Goal: Task Accomplishment & Management: Manage account settings

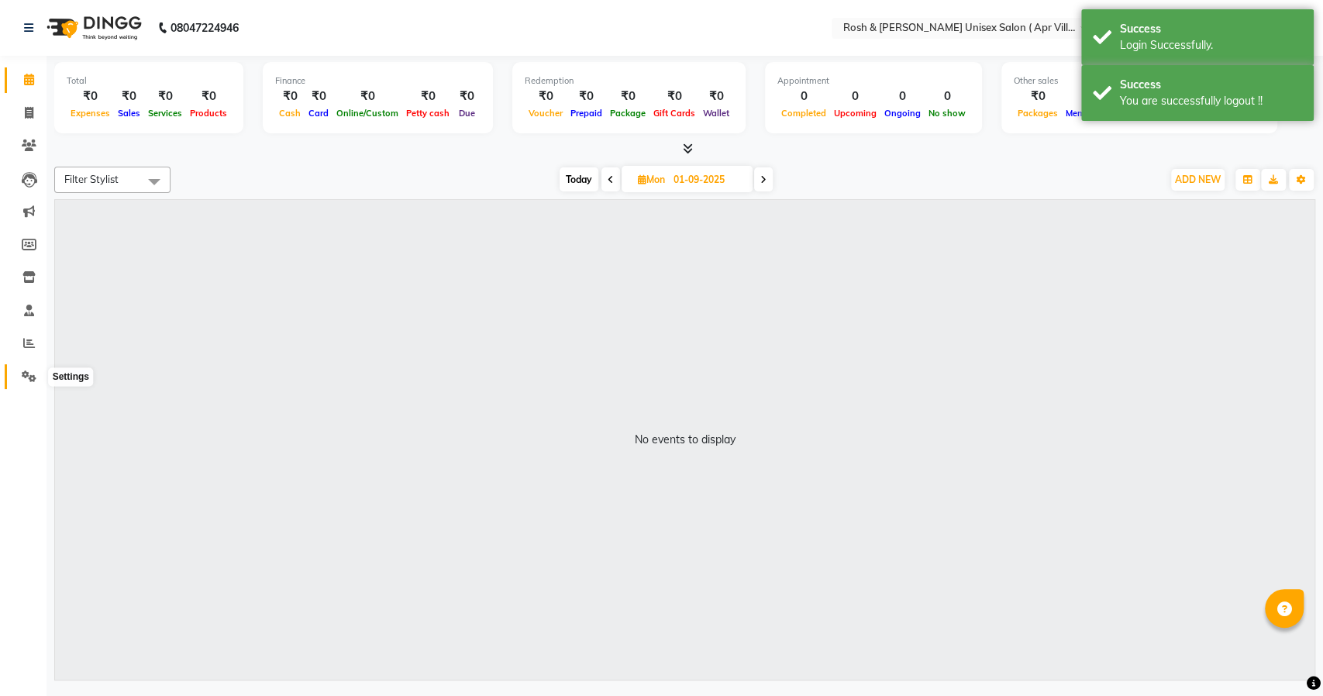
click at [17, 374] on span at bounding box center [29, 377] width 27 height 18
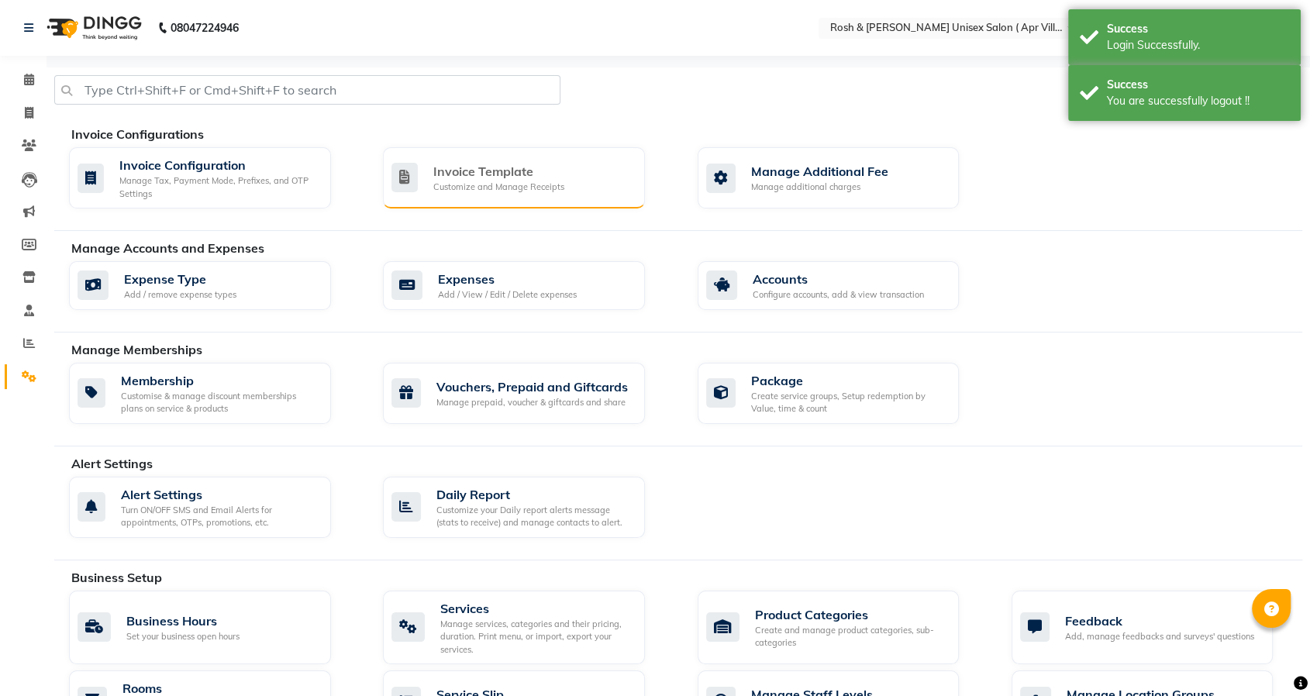
click at [541, 171] on div "Invoice Template" at bounding box center [498, 171] width 131 height 19
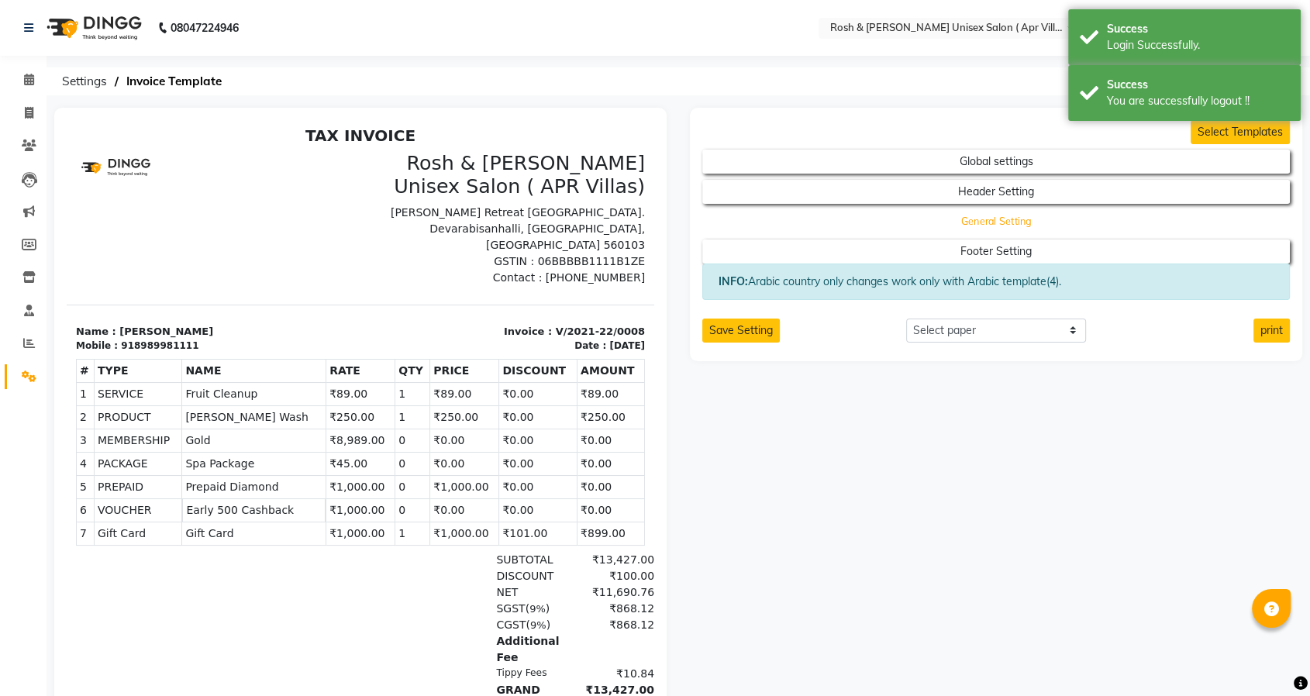
click at [961, 224] on button "General Setting" at bounding box center [996, 222] width 529 height 22
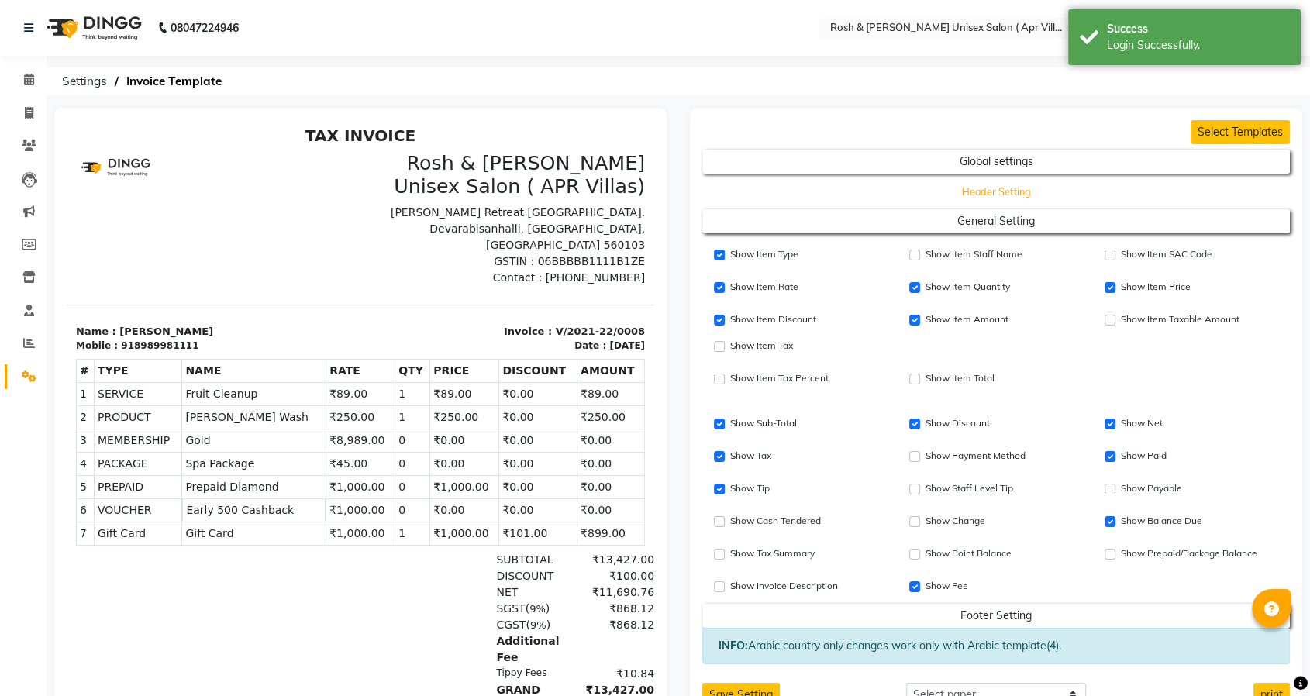
click at [967, 198] on button "Header Setting" at bounding box center [996, 192] width 529 height 22
select select "end"
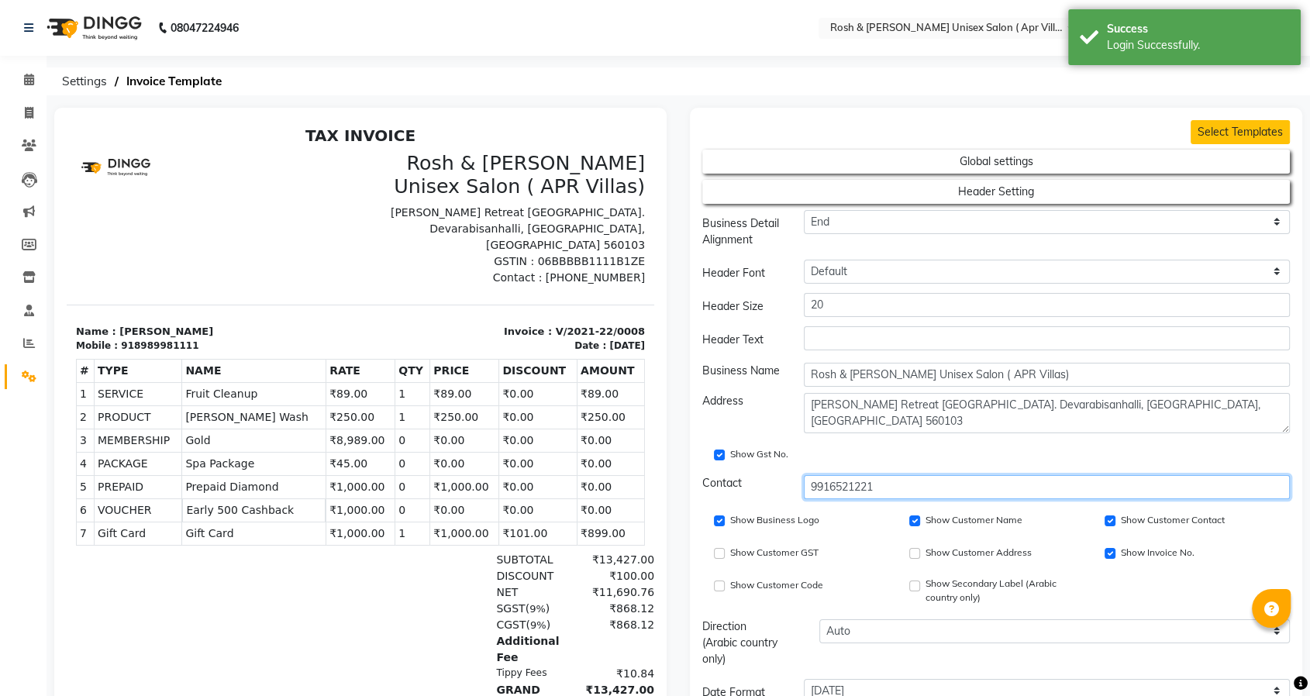
drag, startPoint x: 895, startPoint y: 489, endPoint x: 757, endPoint y: 489, distance: 138.0
click at [757, 489] on div "Contact [PHONE_NUMBER]" at bounding box center [996, 487] width 611 height 24
paste input "080 4954 8800"
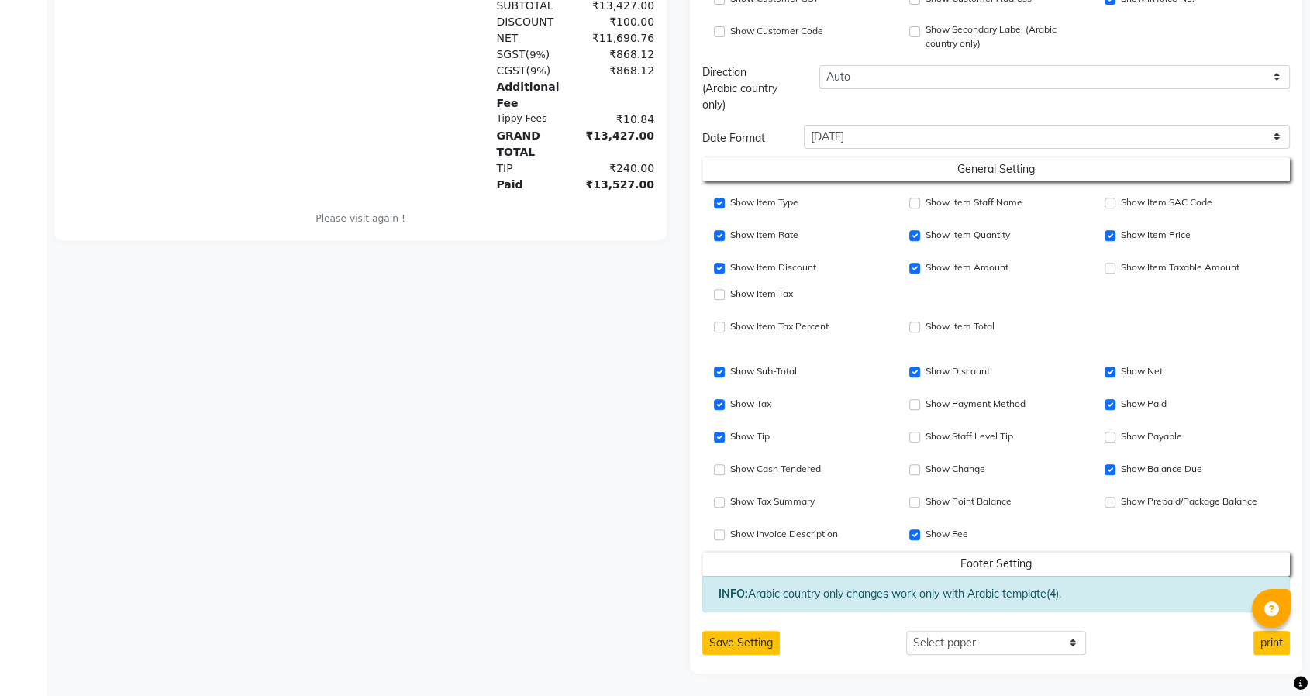
scroll to position [37, 0]
type input "080 4954 8800"
click at [744, 646] on button "Save Setting" at bounding box center [741, 643] width 78 height 24
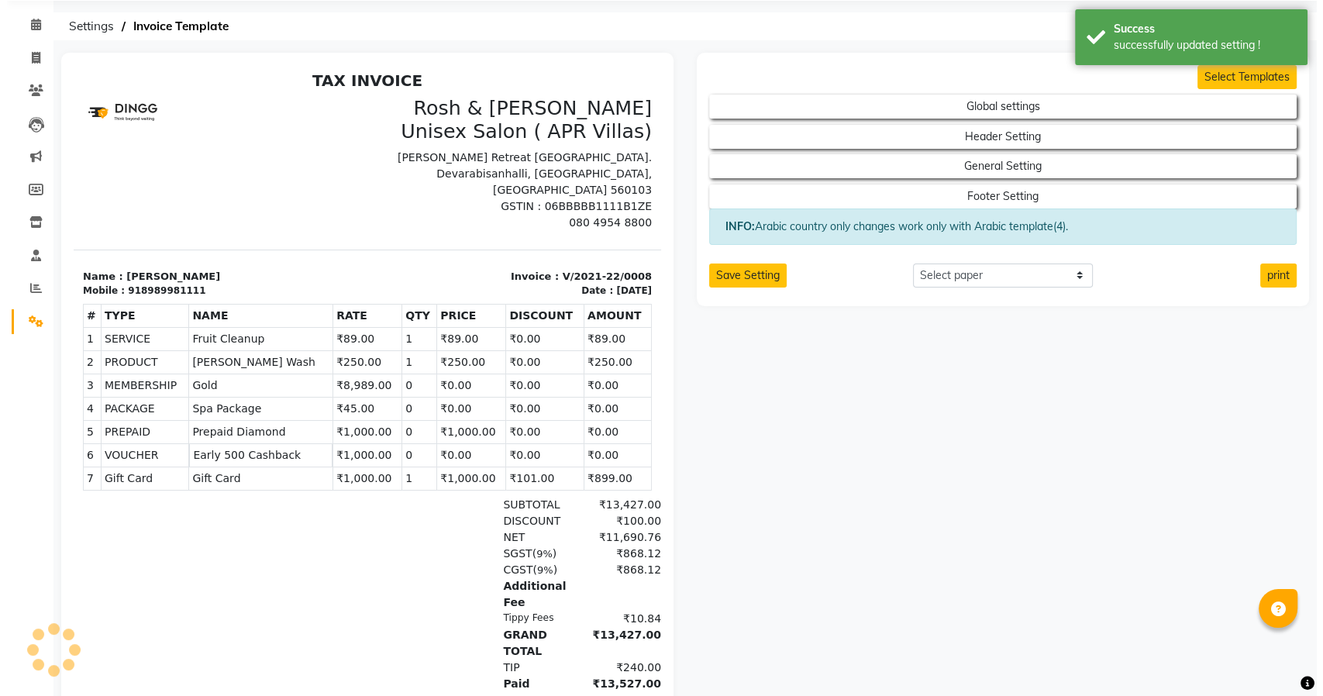
scroll to position [0, 0]
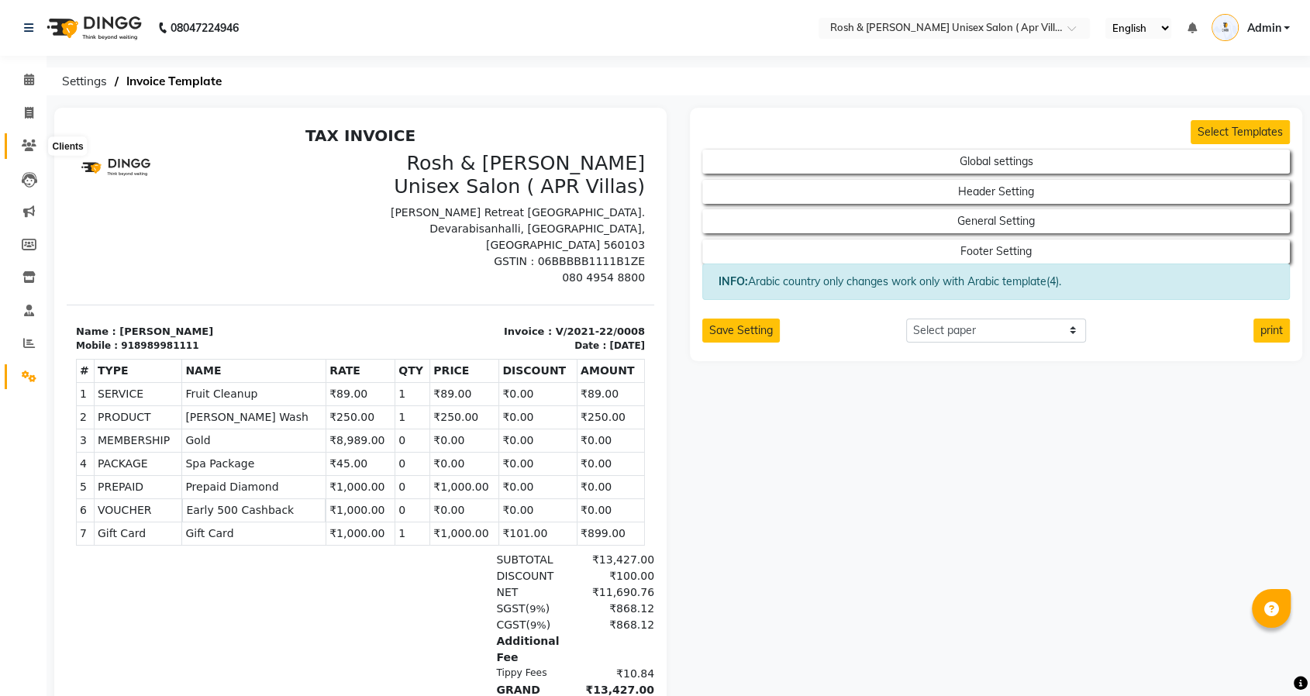
click at [22, 140] on icon at bounding box center [29, 146] width 15 height 12
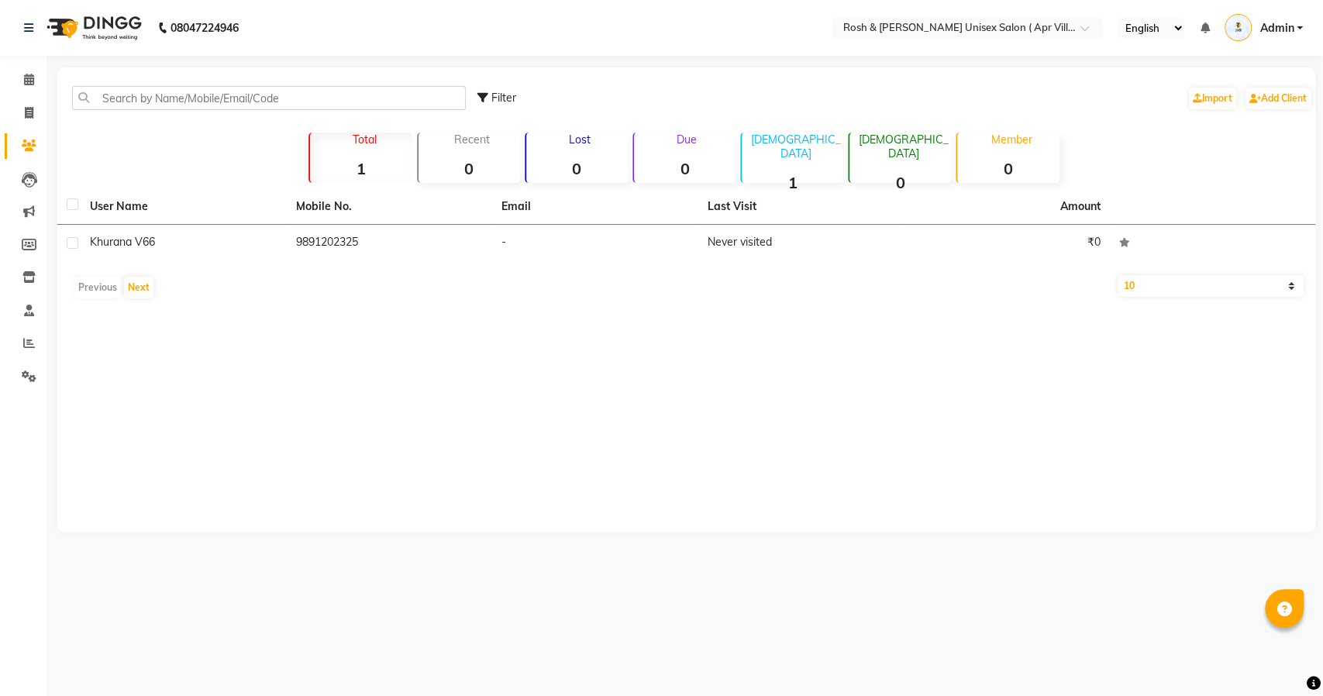
click at [22, 98] on li "Invoice" at bounding box center [23, 113] width 47 height 33
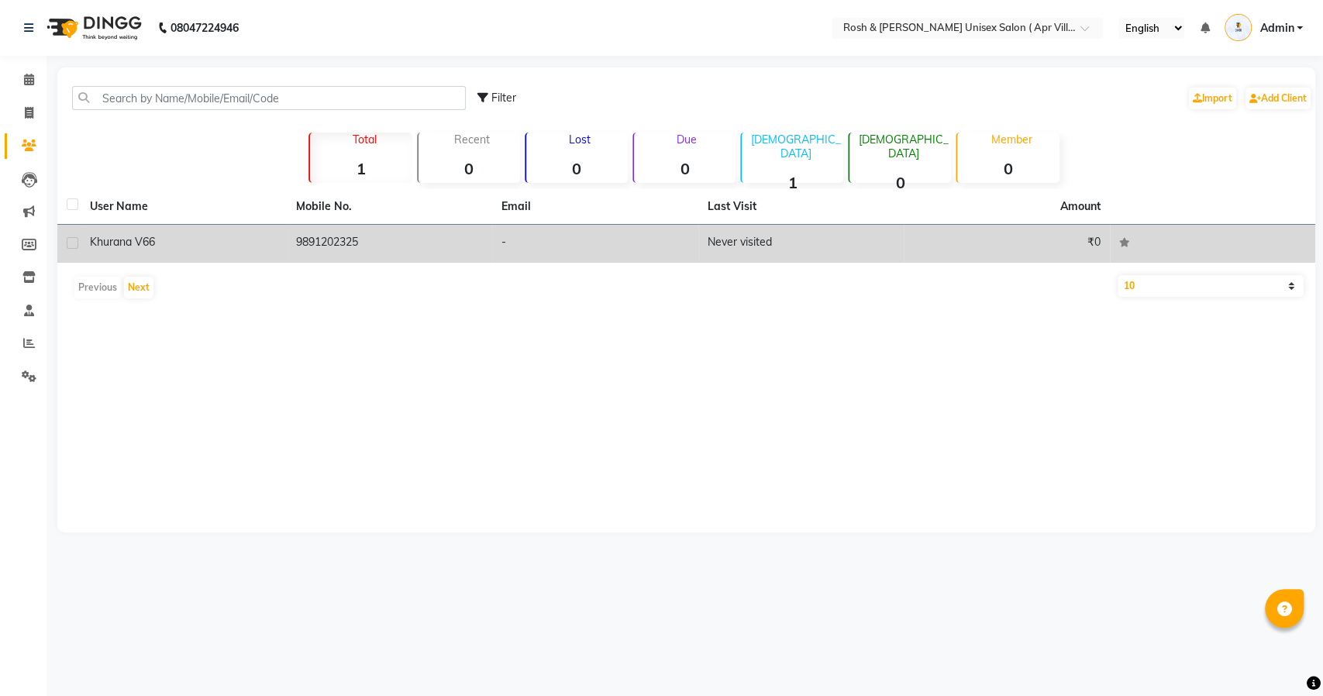
click at [319, 252] on td "9891202325" at bounding box center [390, 244] width 206 height 38
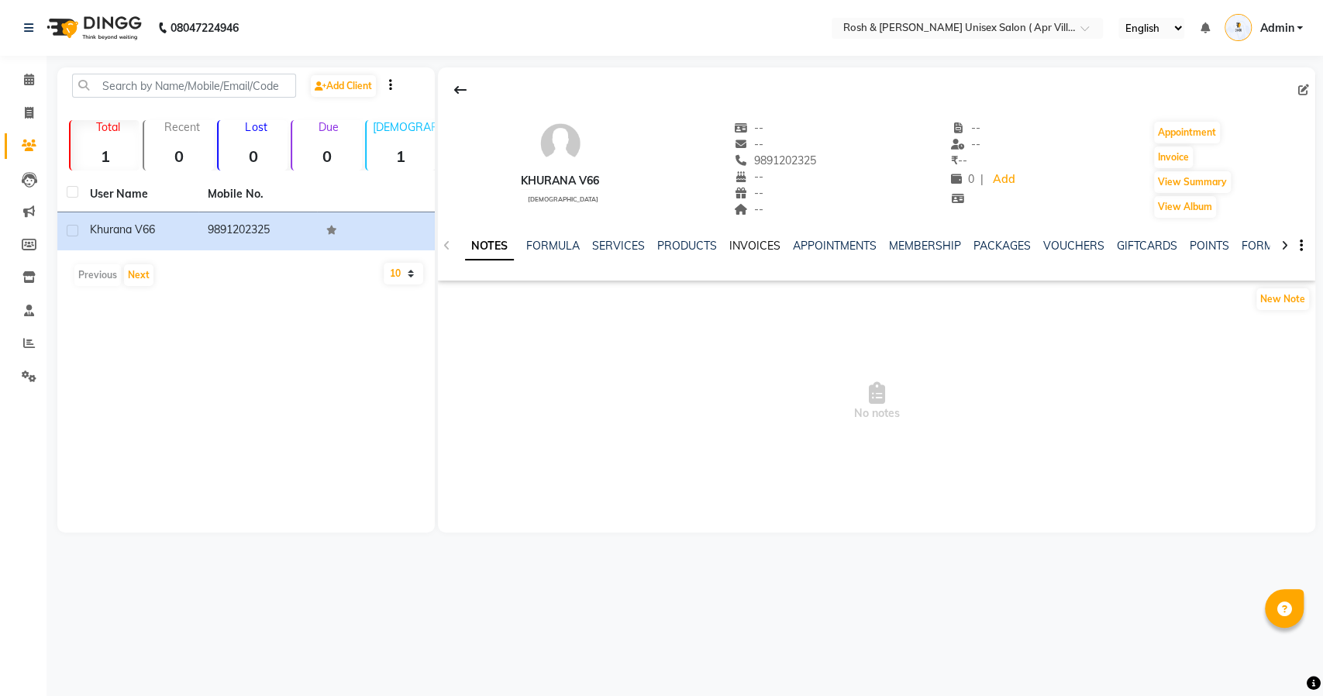
click at [757, 245] on link "INVOICES" at bounding box center [754, 246] width 51 height 14
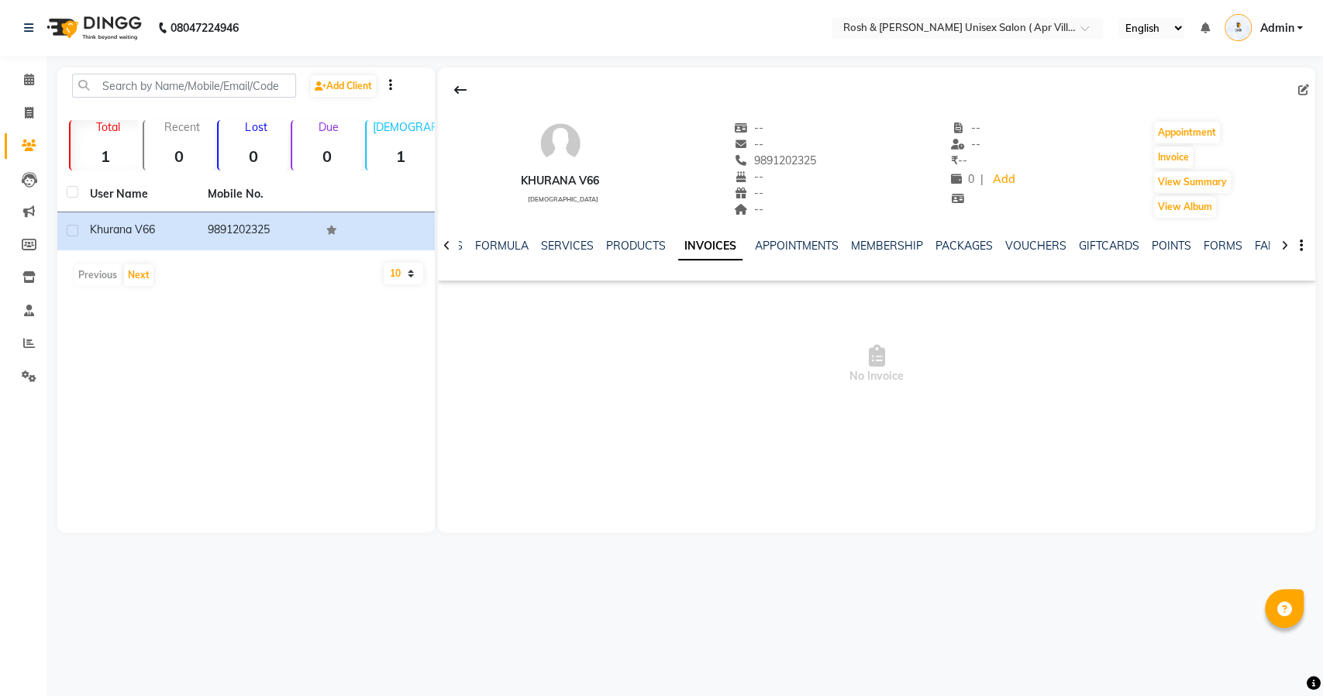
click at [448, 250] on icon at bounding box center [446, 245] width 7 height 11
click at [25, 112] on icon at bounding box center [29, 113] width 9 height 12
select select "8955"
select select "service"
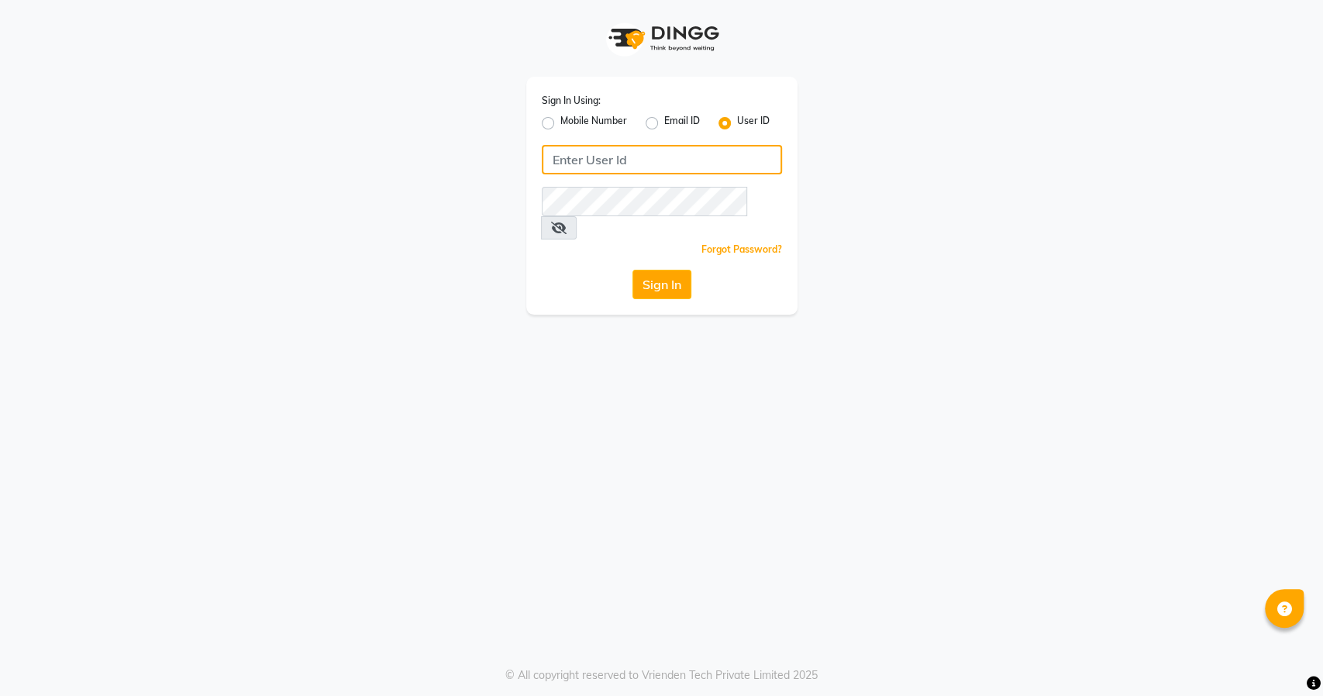
click at [669, 158] on input "Username" at bounding box center [662, 159] width 240 height 29
type input "rosh&roys"
click at [652, 270] on button "Sign In" at bounding box center [662, 284] width 59 height 29
